Goal: Task Accomplishment & Management: Use online tool/utility

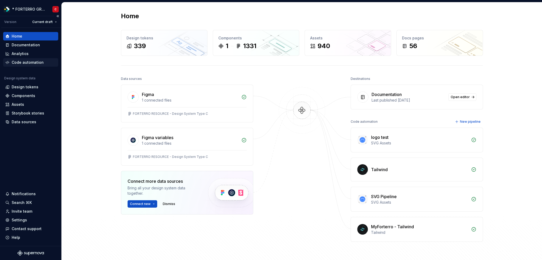
click at [25, 61] on div "Code automation" at bounding box center [28, 62] width 32 height 5
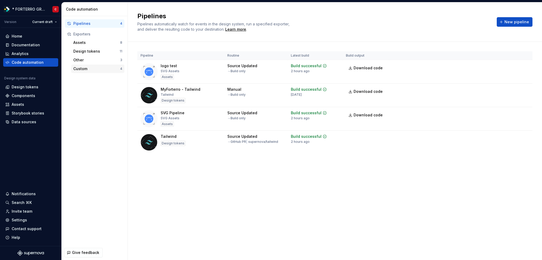
click at [89, 67] on div "Custom" at bounding box center [96, 68] width 47 height 5
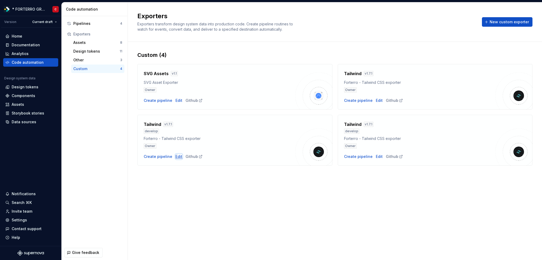
click at [178, 156] on div "Edit" at bounding box center [178, 156] width 7 height 5
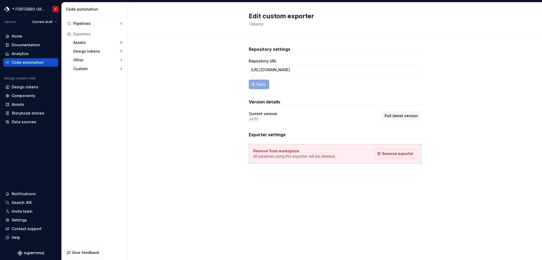
click at [399, 115] on span "Pull latest version" at bounding box center [400, 115] width 33 height 5
